Goal: Find specific page/section: Find specific page/section

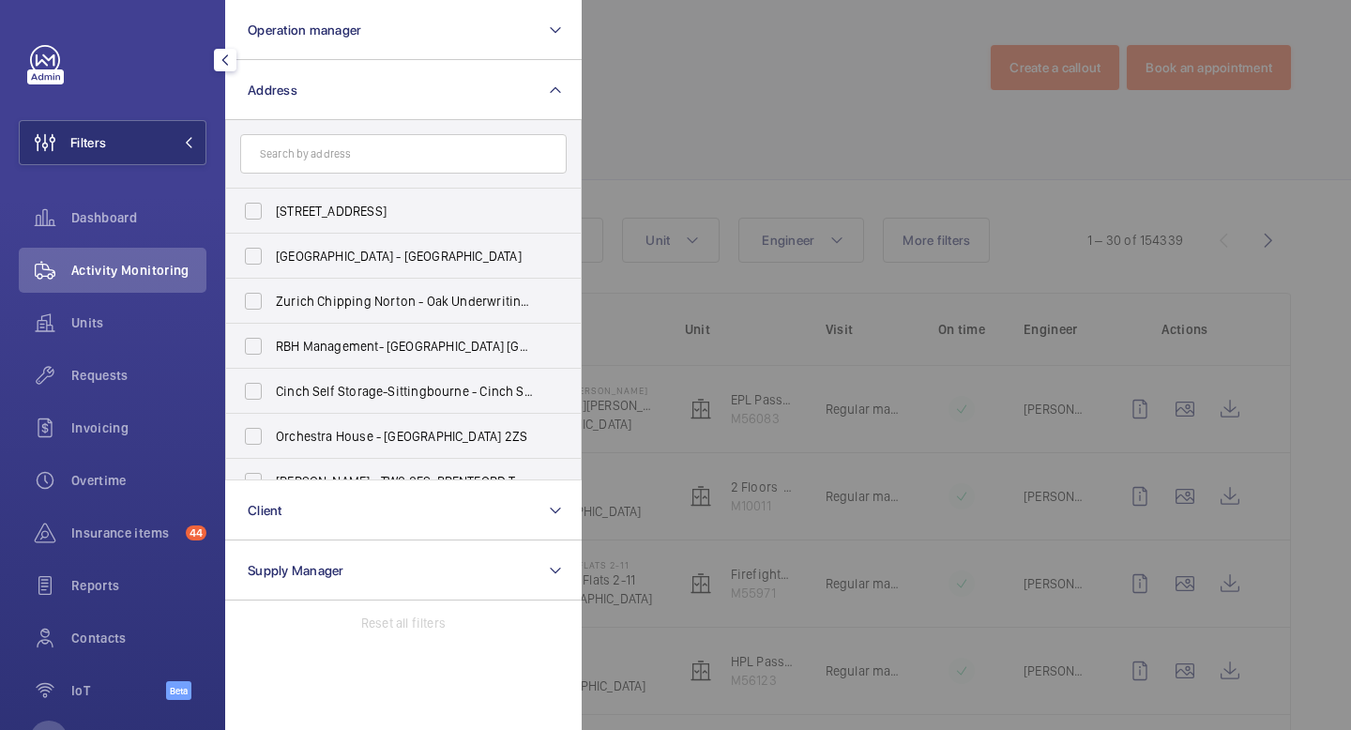
scroll to position [28, 0]
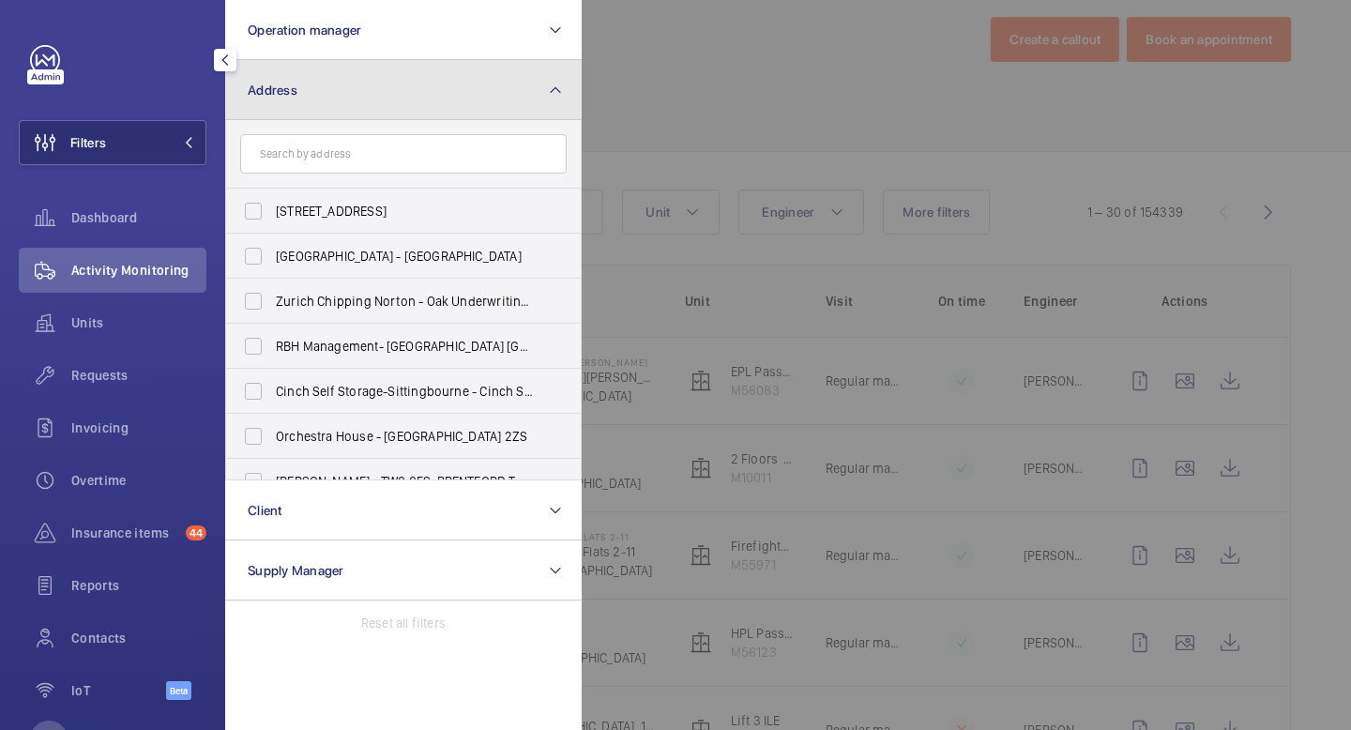
click at [437, 112] on button "Address" at bounding box center [403, 90] width 356 height 60
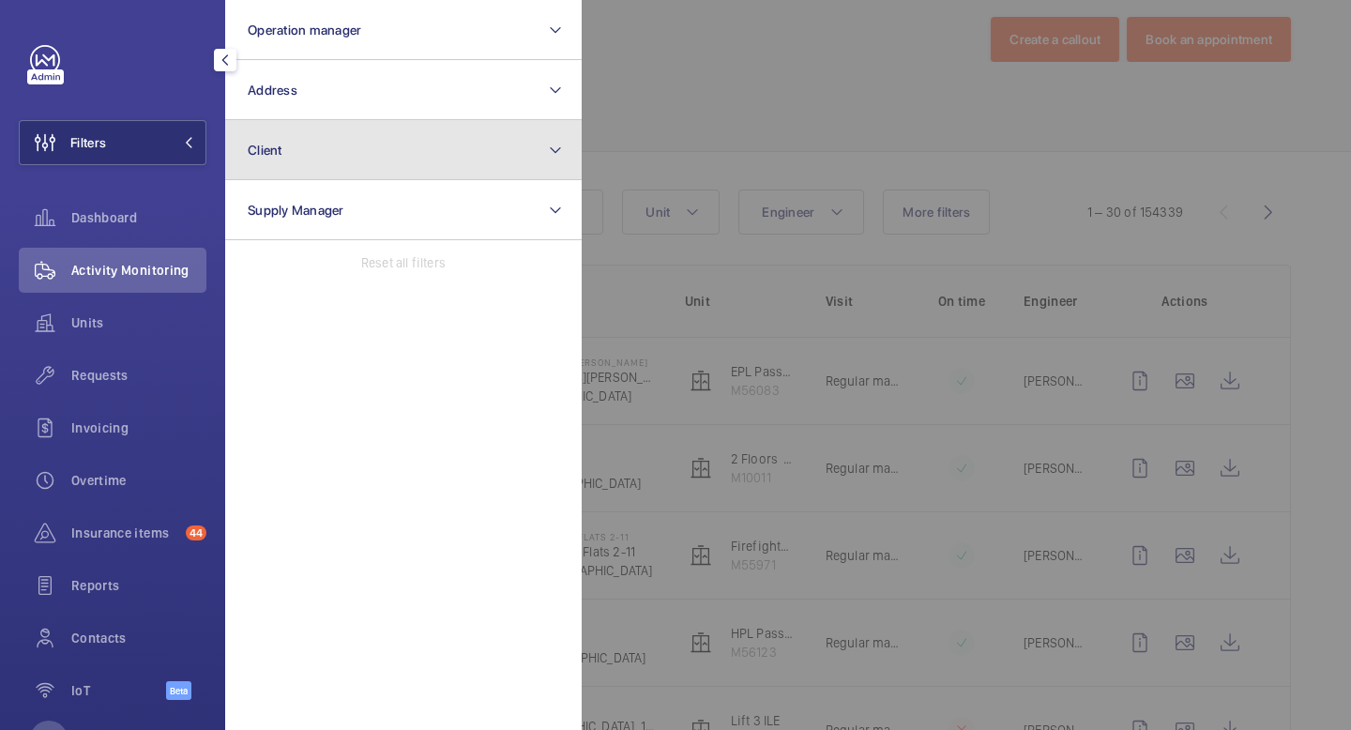
click at [447, 145] on button "Client" at bounding box center [403, 150] width 356 height 60
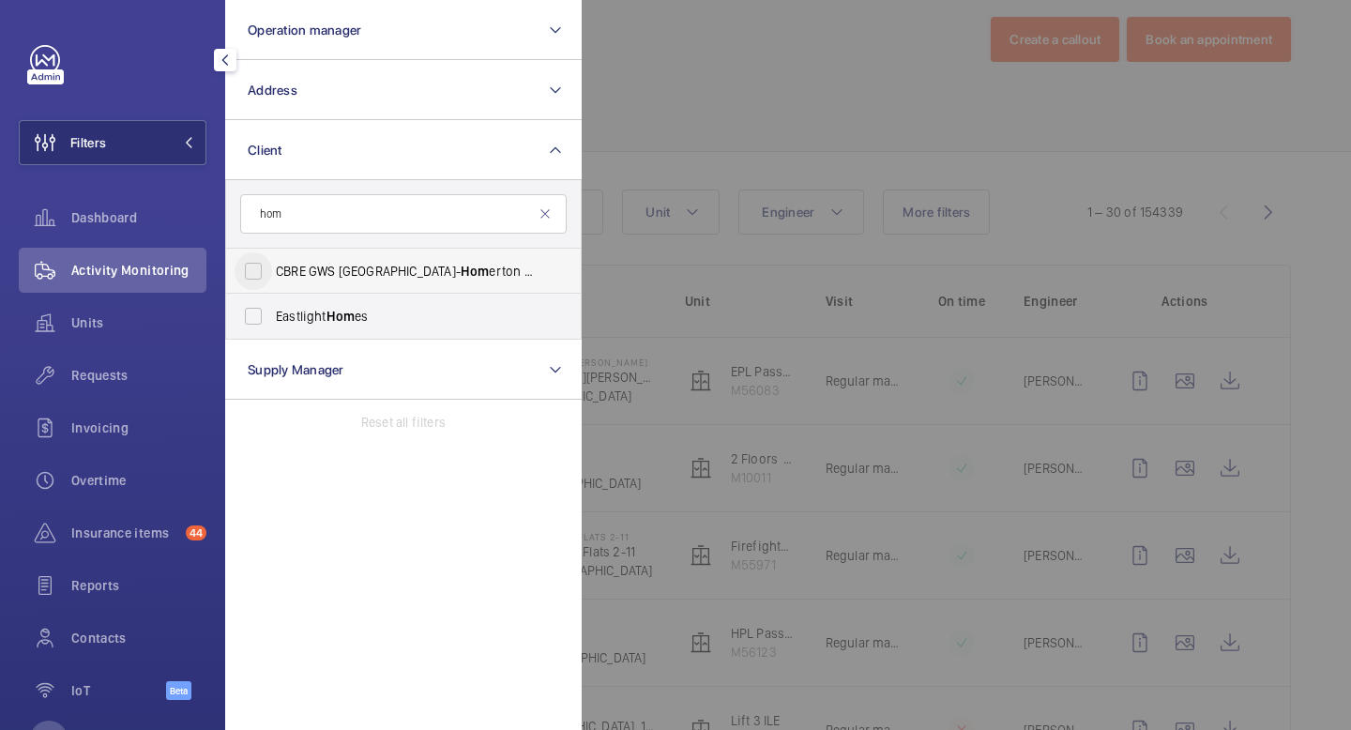
type input "hom"
click at [256, 259] on input "CBRE GWS UK- [PERSON_NAME][GEOGRAPHIC_DATA] (Critical)" at bounding box center [253, 271] width 38 height 38
checkbox input "true"
click at [189, 145] on mat-icon at bounding box center [188, 142] width 11 height 11
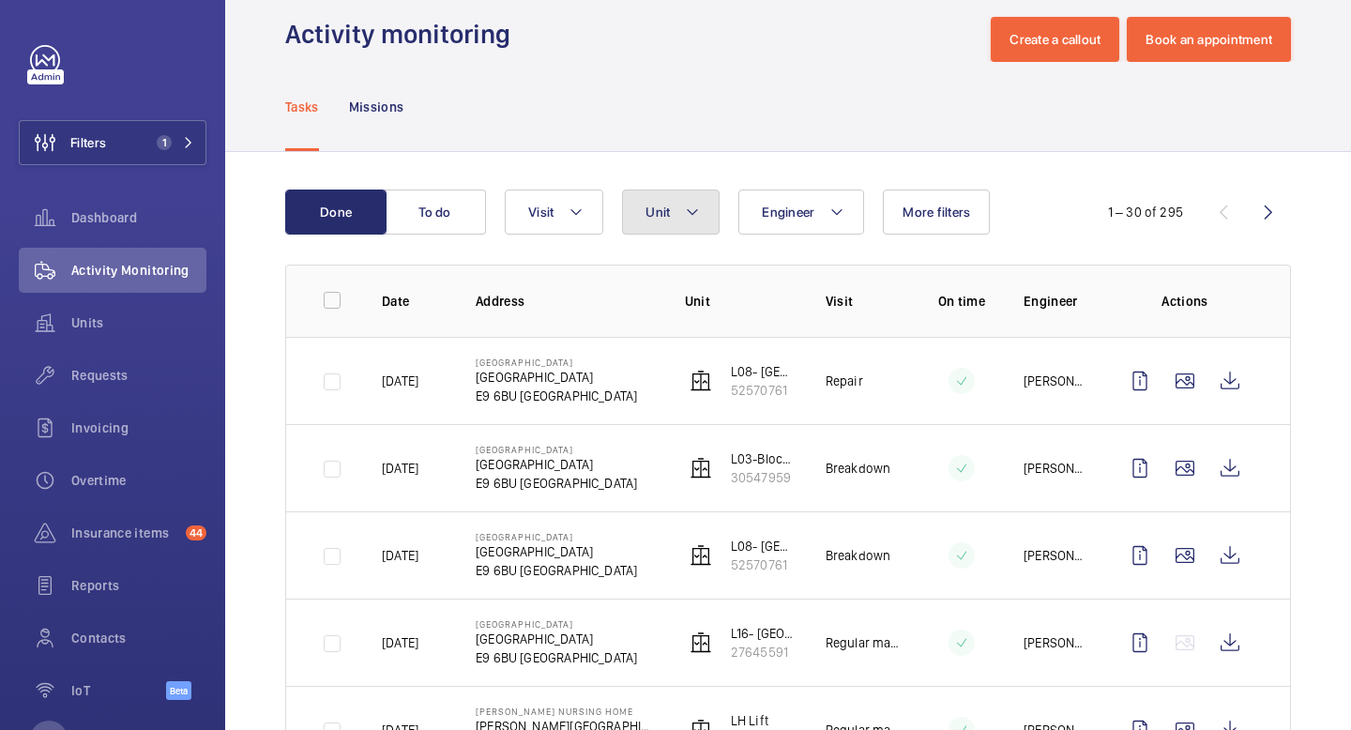
click at [683, 221] on button "Unit" at bounding box center [671, 211] width 98 height 45
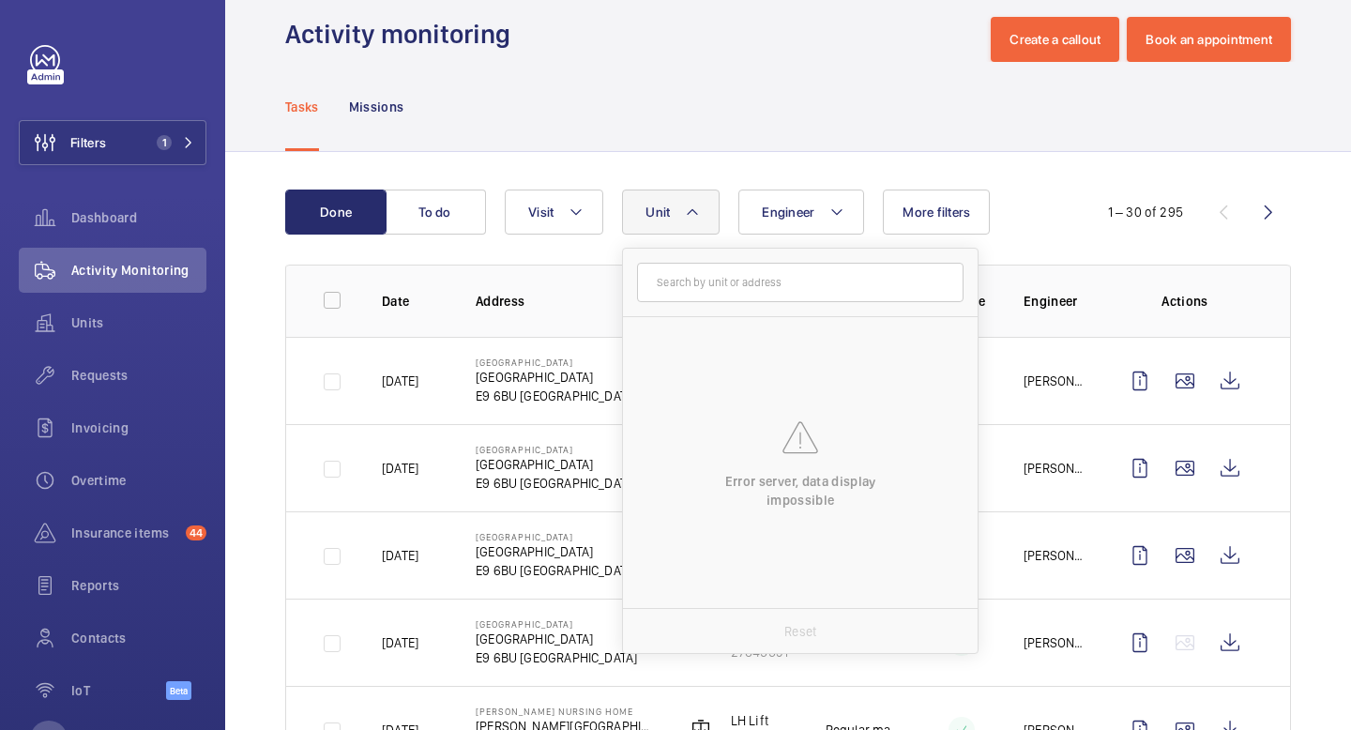
click at [702, 214] on button "Unit" at bounding box center [671, 211] width 98 height 45
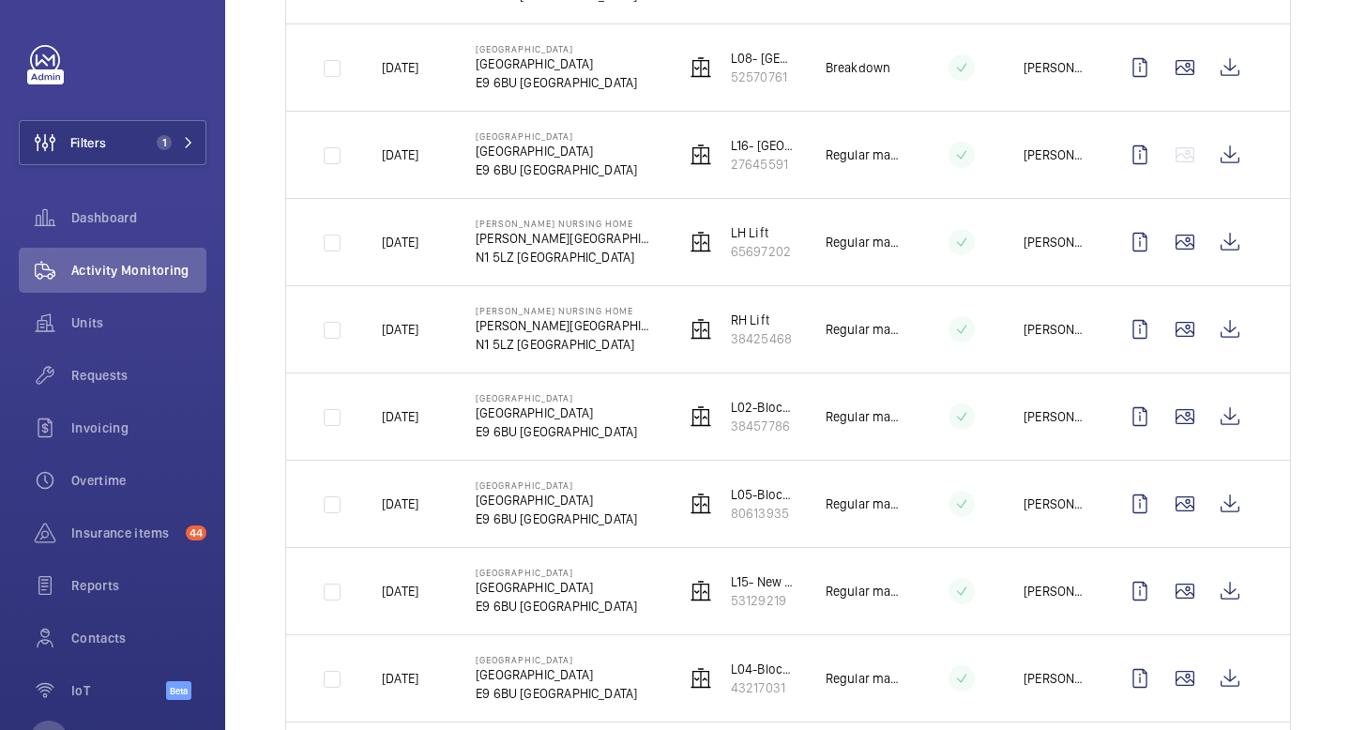
scroll to position [517, 0]
